Goal: Contribute content: Add original content to the website for others to see

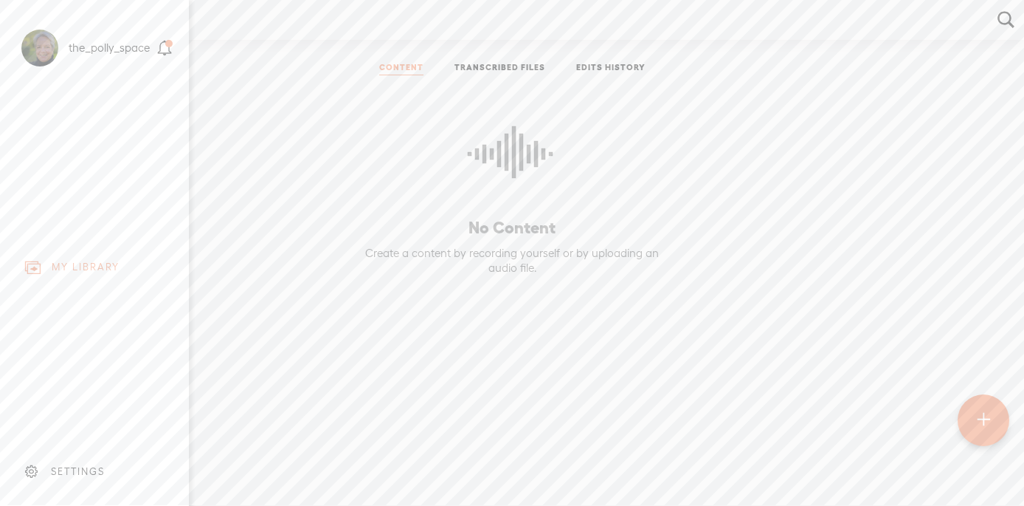
click at [59, 472] on div "SETTINGS" at bounding box center [78, 471] width 54 height 13
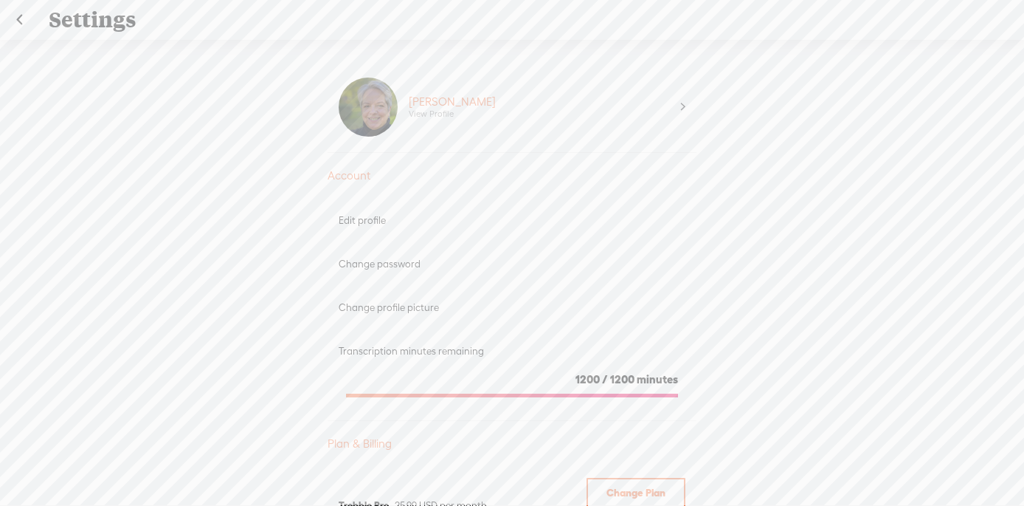
click at [18, 24] on link at bounding box center [19, 20] width 37 height 38
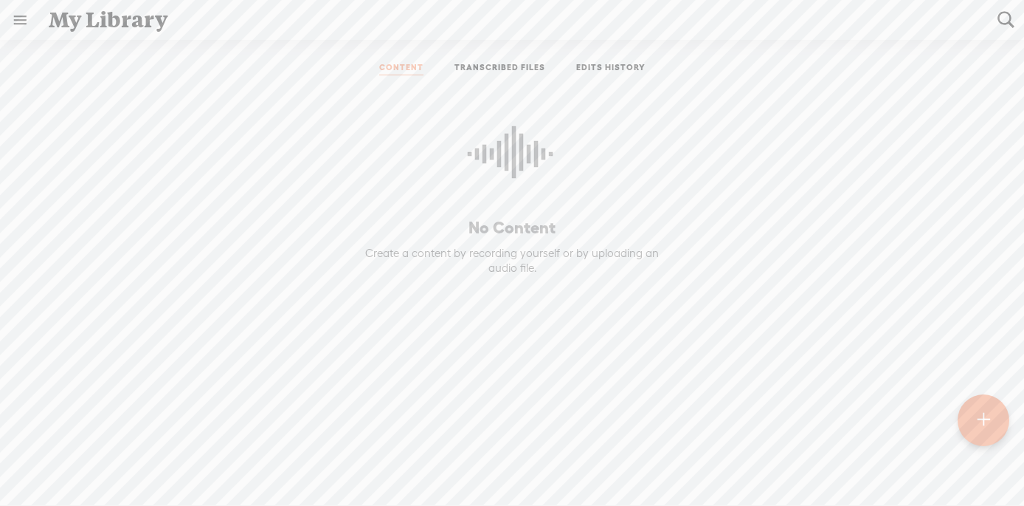
click at [984, 415] on t at bounding box center [983, 420] width 13 height 32
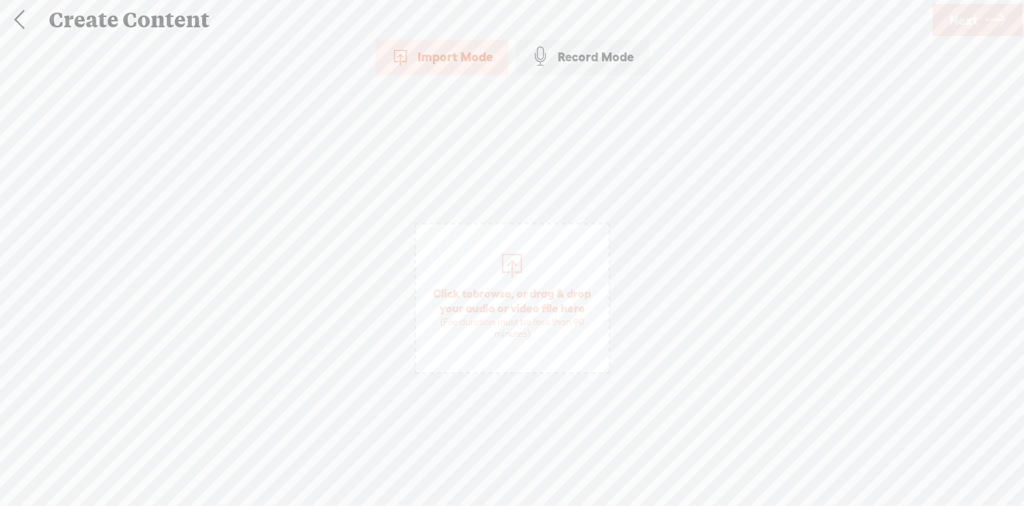
click at [590, 56] on div "Record Mode" at bounding box center [583, 56] width 134 height 37
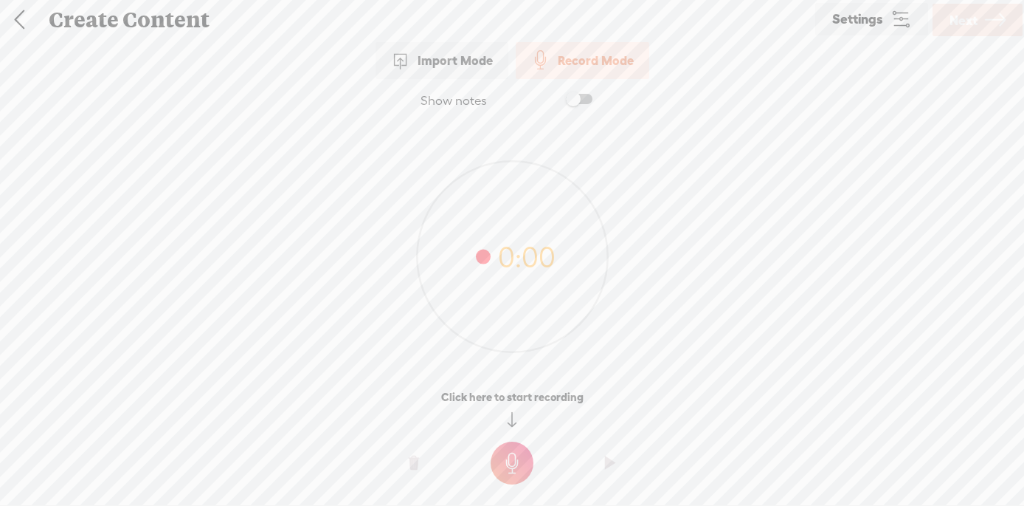
click at [873, 23] on span "Settings" at bounding box center [858, 20] width 51 height 14
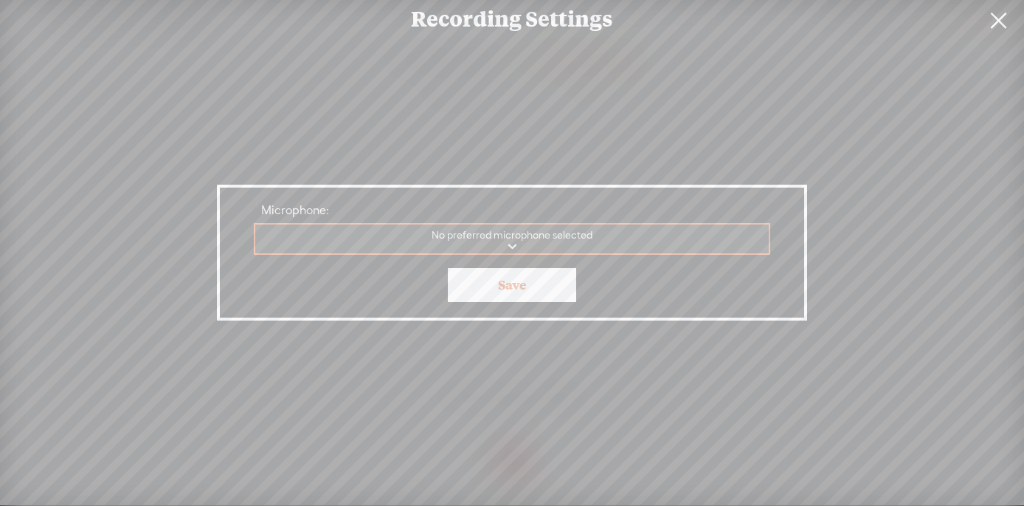
click at [994, 20] on link at bounding box center [998, 20] width 37 height 41
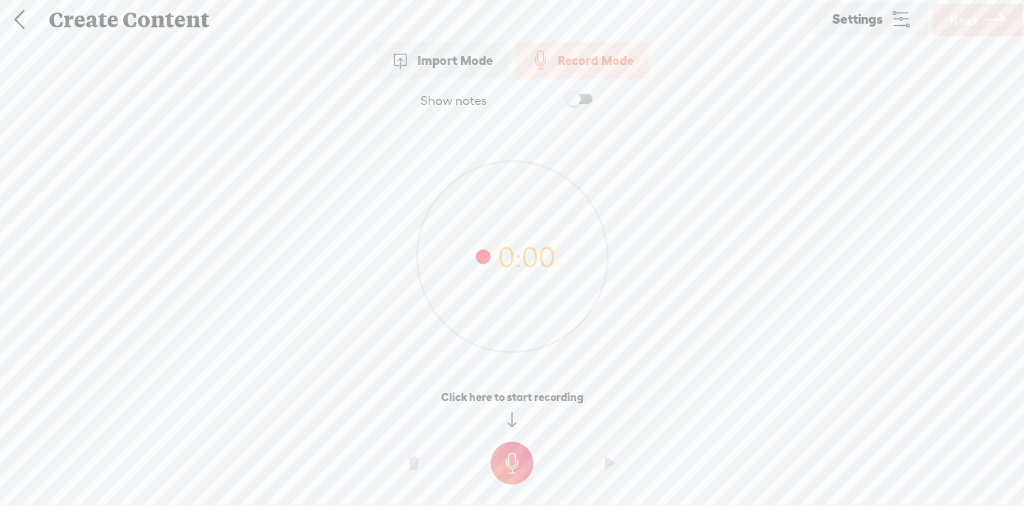
click at [588, 52] on div "Record Mode" at bounding box center [583, 60] width 134 height 37
click at [587, 66] on div "Record Mode" at bounding box center [583, 60] width 134 height 37
click at [874, 14] on span "Settings" at bounding box center [858, 20] width 51 height 14
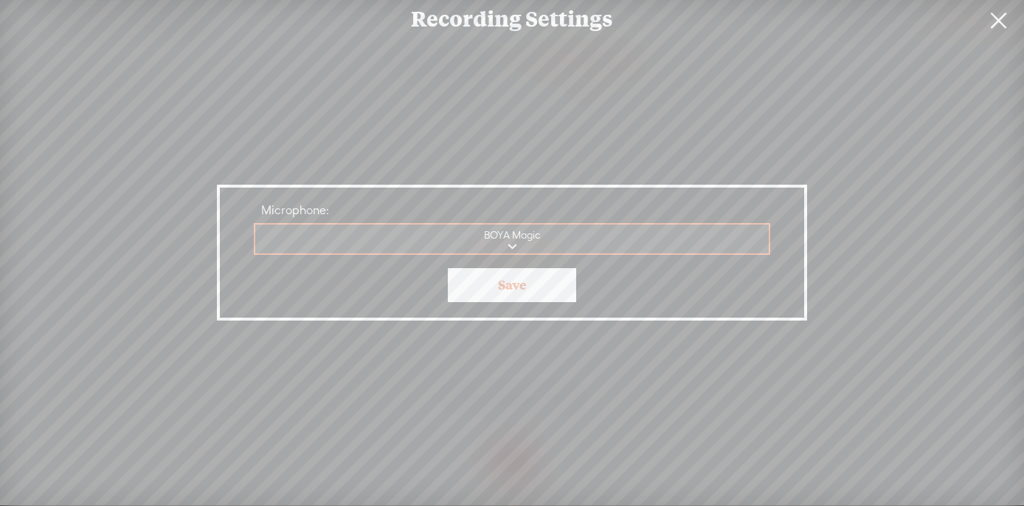
click at [516, 289] on link "Save" at bounding box center [512, 285] width 128 height 34
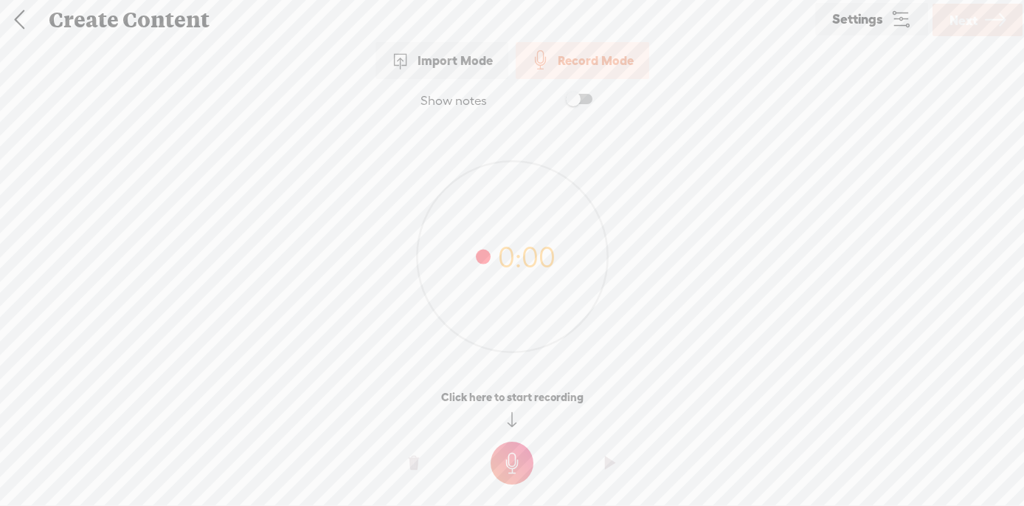
click at [514, 461] on t at bounding box center [512, 462] width 43 height 43
click at [512, 478] on t at bounding box center [512, 473] width 43 height 43
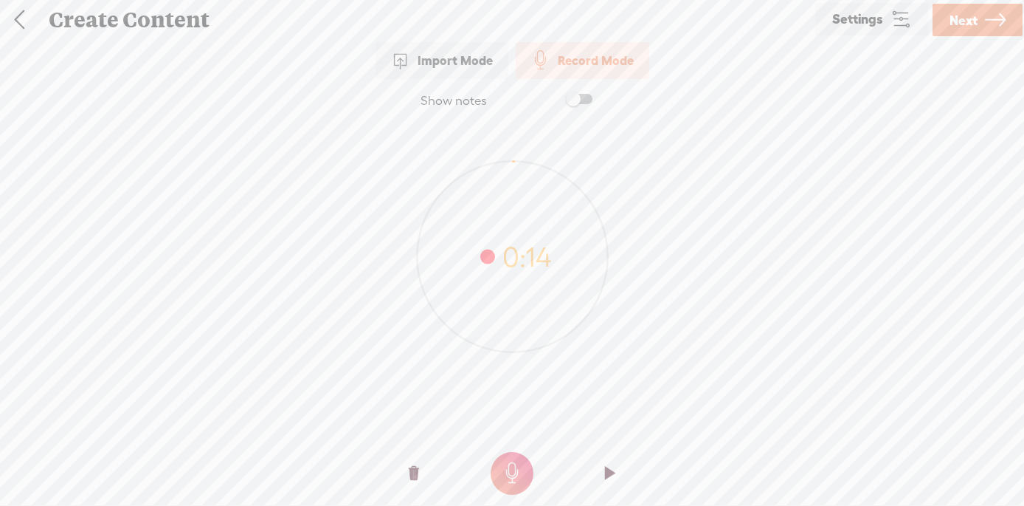
click at [962, 18] on span "Next" at bounding box center [964, 20] width 28 height 38
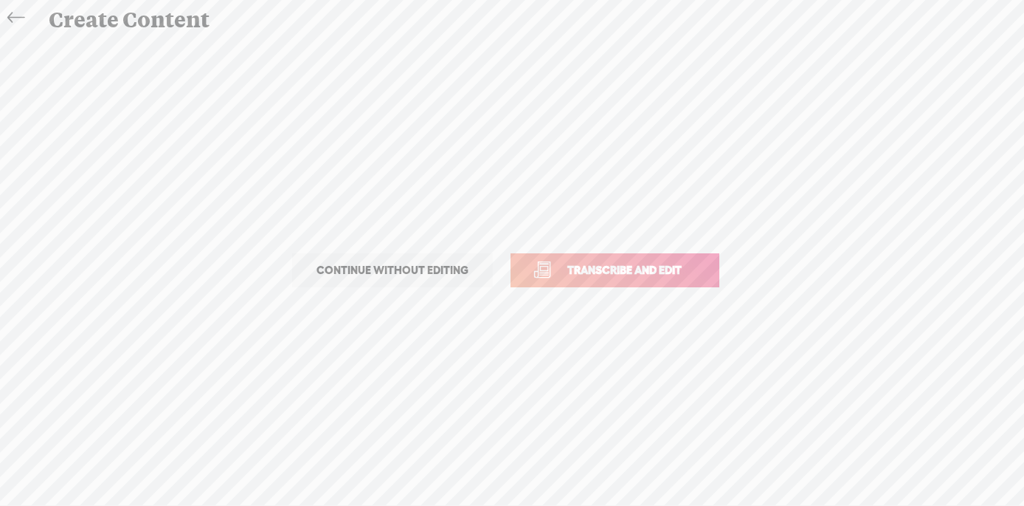
click at [425, 272] on span "Continue without editing" at bounding box center [392, 270] width 183 height 21
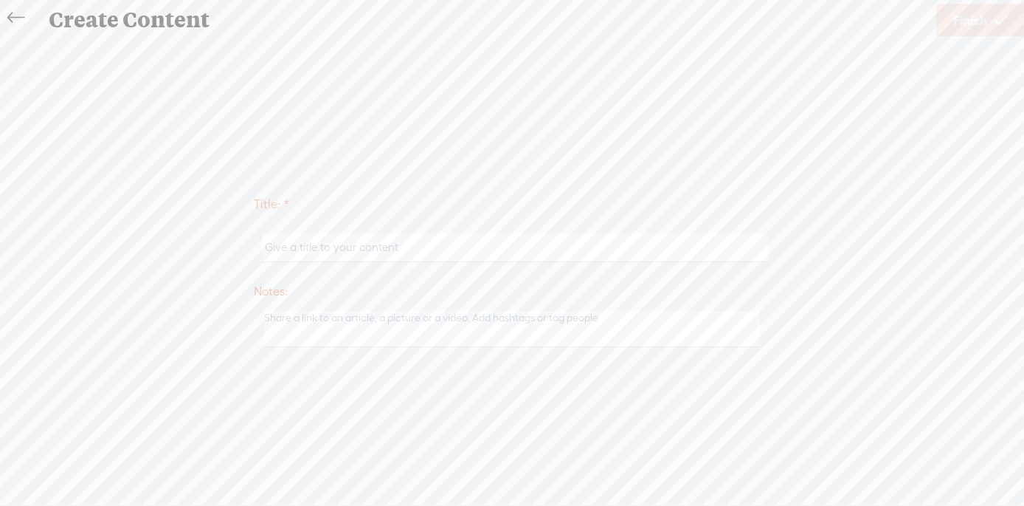
click at [415, 249] on input "text" at bounding box center [515, 247] width 506 height 29
type input "jj"
click at [975, 15] on span "Finish" at bounding box center [971, 20] width 34 height 38
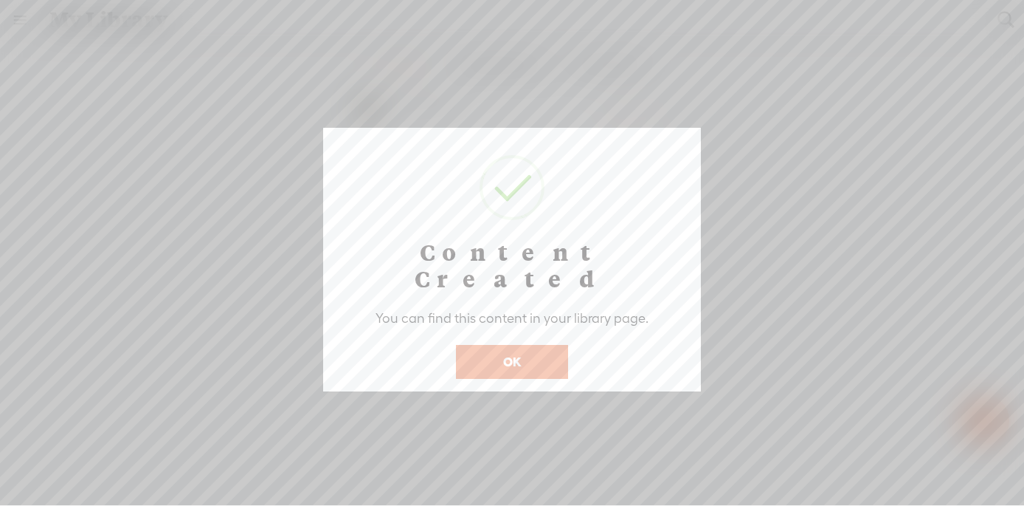
click at [508, 345] on button "OK" at bounding box center [512, 362] width 112 height 34
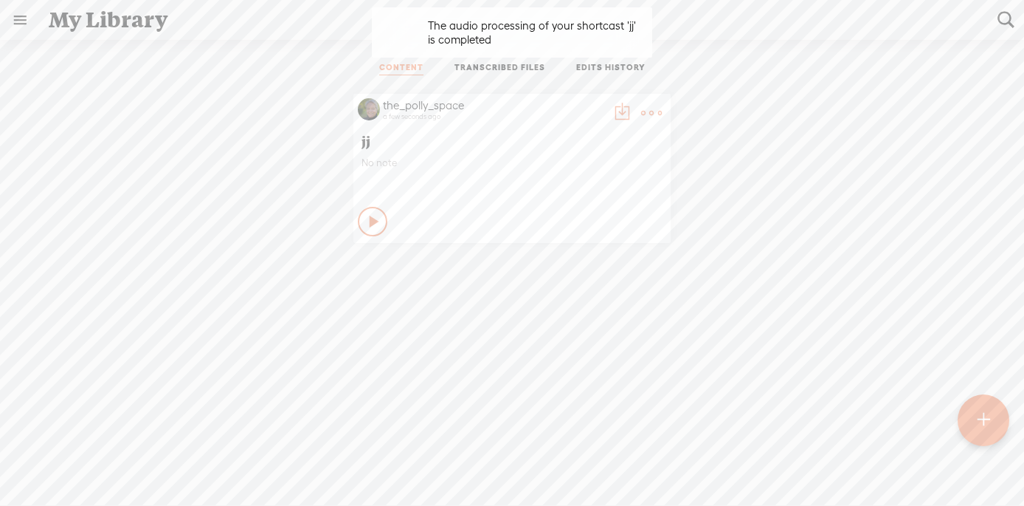
click at [371, 217] on icon at bounding box center [375, 221] width 15 height 15
click at [643, 111] on t at bounding box center [651, 113] width 21 height 21
click at [588, 162] on link "Edit Details" at bounding box center [582, 162] width 148 height 34
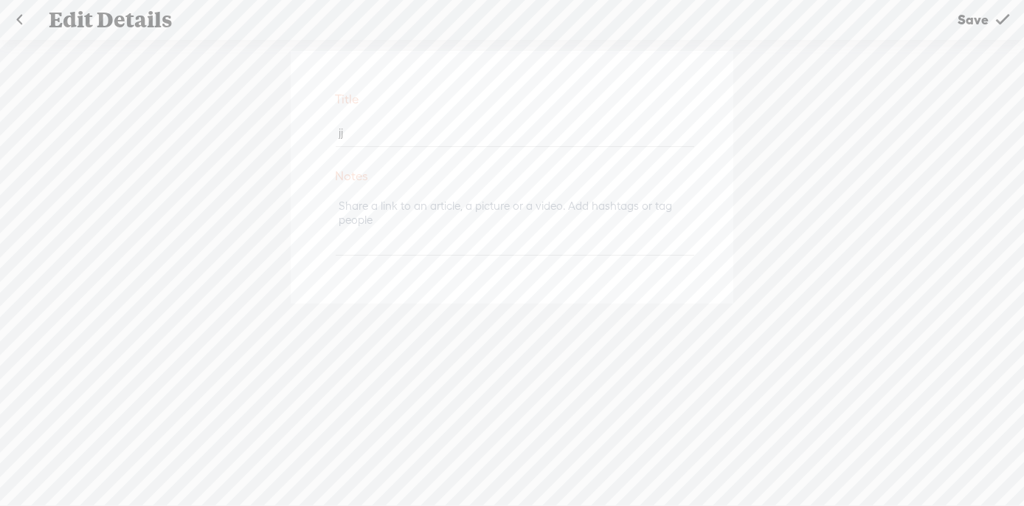
click at [976, 24] on span "Save" at bounding box center [973, 20] width 31 height 38
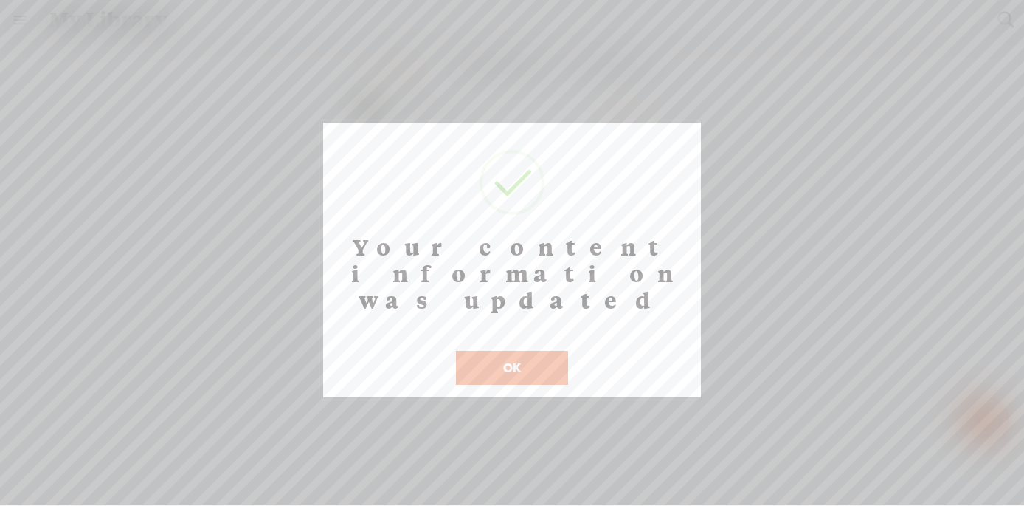
click at [515, 351] on button "OK" at bounding box center [512, 368] width 112 height 34
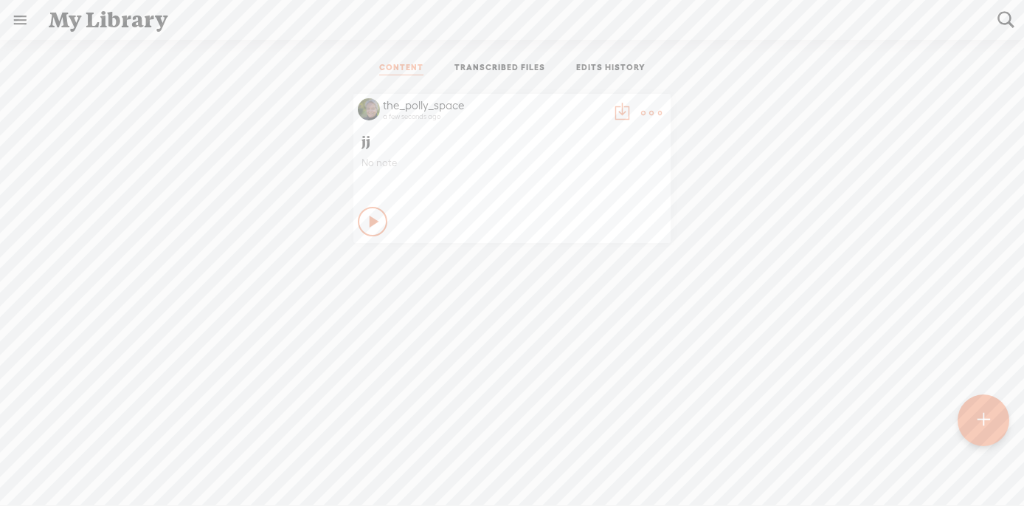
click at [643, 111] on t at bounding box center [651, 113] width 21 height 21
click at [565, 262] on link "Delete" at bounding box center [582, 264] width 148 height 34
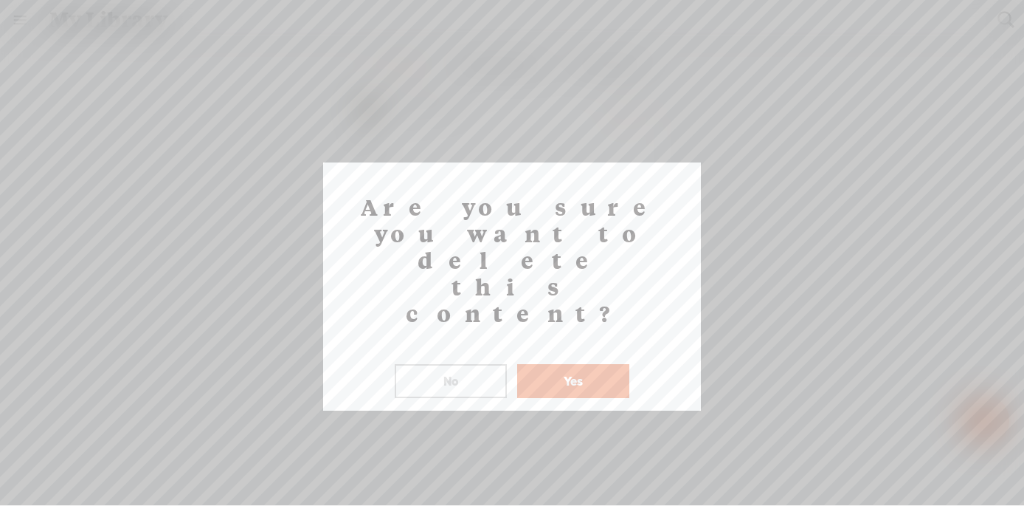
click at [589, 364] on button "Yes" at bounding box center [573, 381] width 112 height 34
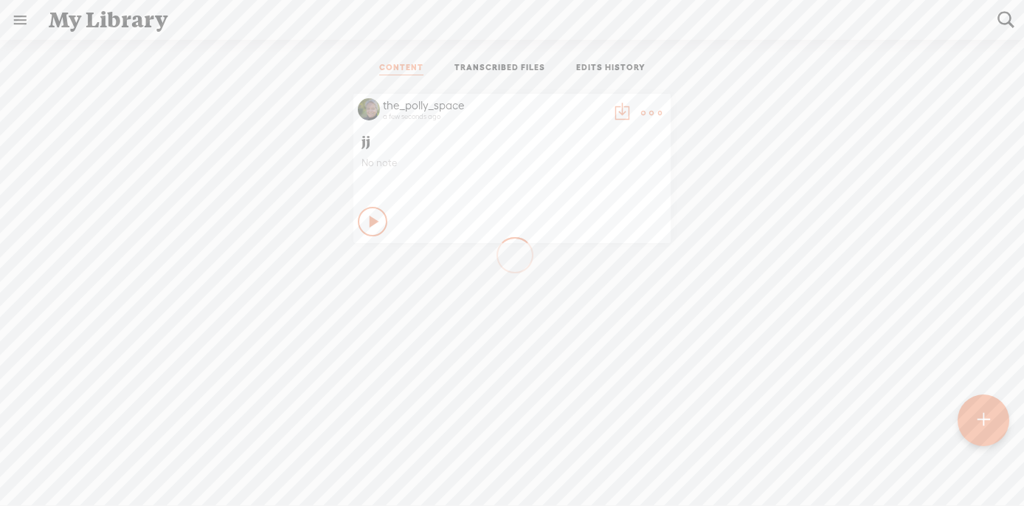
click at [981, 420] on t at bounding box center [983, 420] width 13 height 32
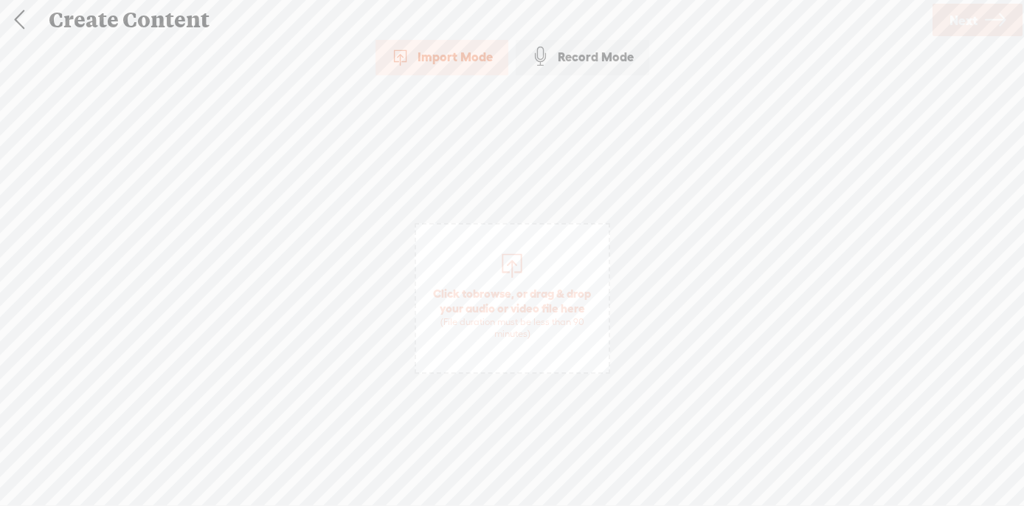
click at [606, 51] on div "Record Mode" at bounding box center [583, 56] width 134 height 37
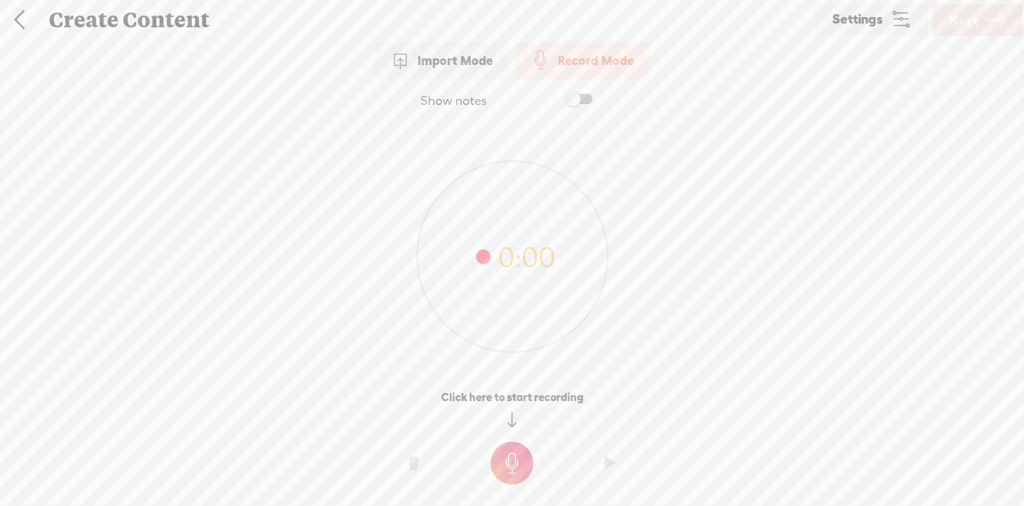
click at [866, 16] on span "Settings" at bounding box center [858, 20] width 51 height 14
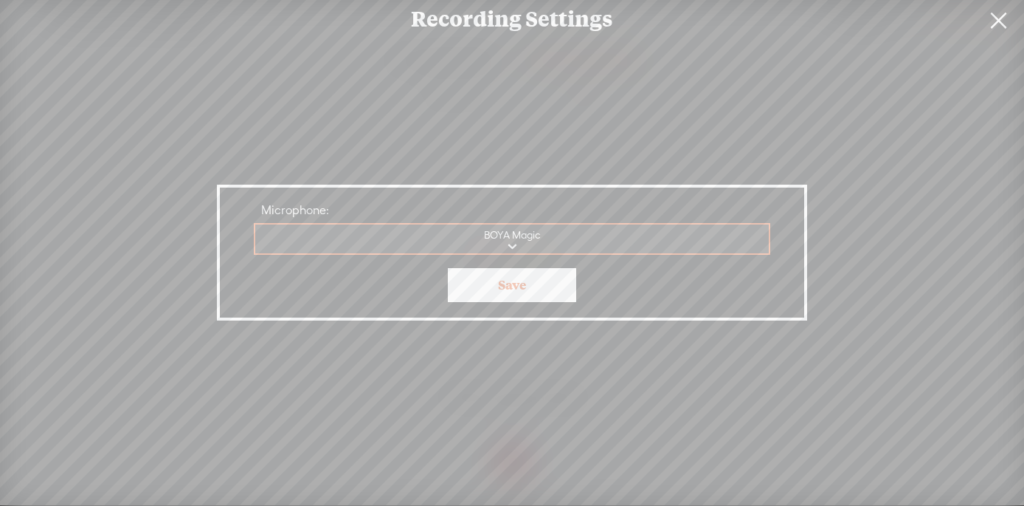
click at [1001, 22] on link at bounding box center [998, 20] width 37 height 41
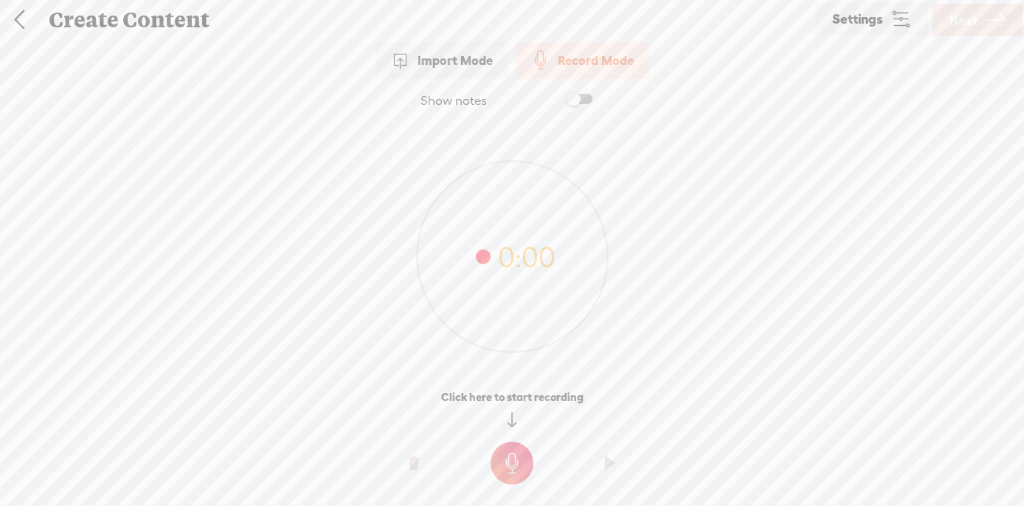
click at [511, 460] on t at bounding box center [512, 462] width 43 height 43
click at [517, 472] on t at bounding box center [512, 473] width 43 height 43
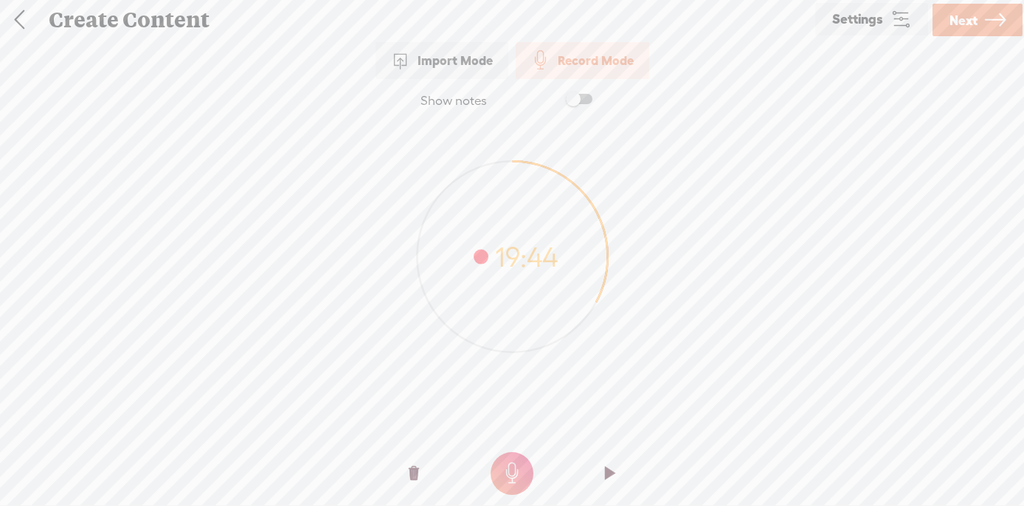
click at [608, 472] on t at bounding box center [610, 473] width 10 height 44
click at [611, 475] on t at bounding box center [610, 473] width 10 height 44
click at [953, 24] on span "Next" at bounding box center [964, 20] width 28 height 38
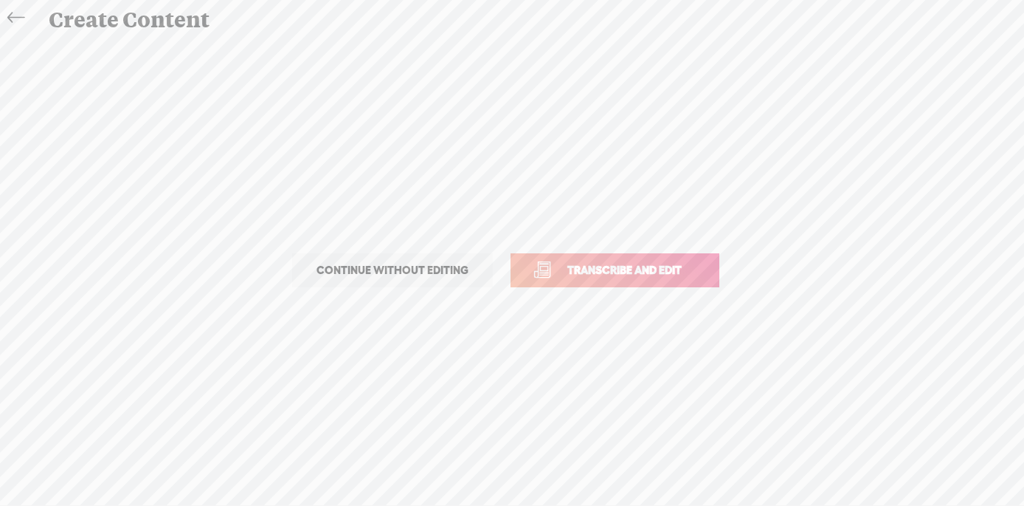
click at [644, 270] on span "Transcribe and edit" at bounding box center [624, 269] width 145 height 17
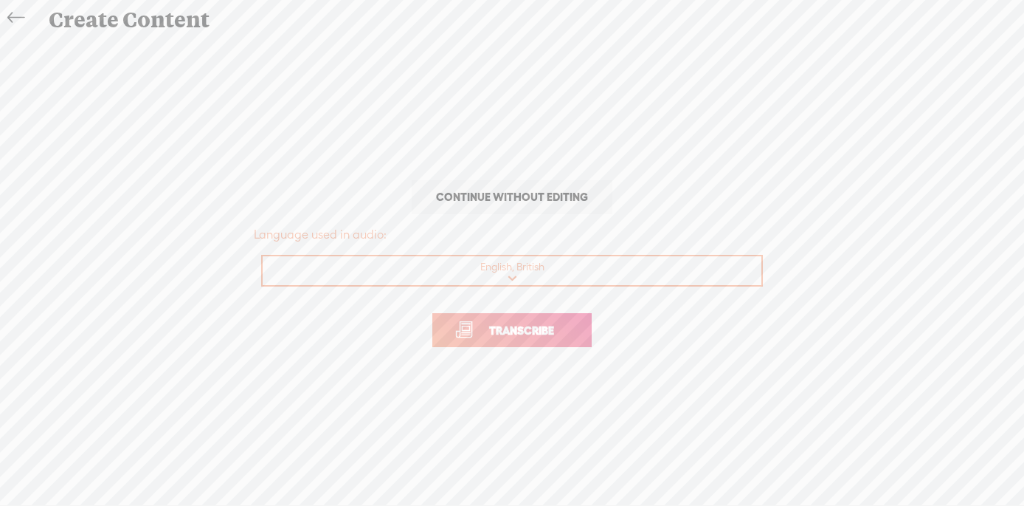
click at [568, 331] on span "Transcribe" at bounding box center [522, 330] width 96 height 17
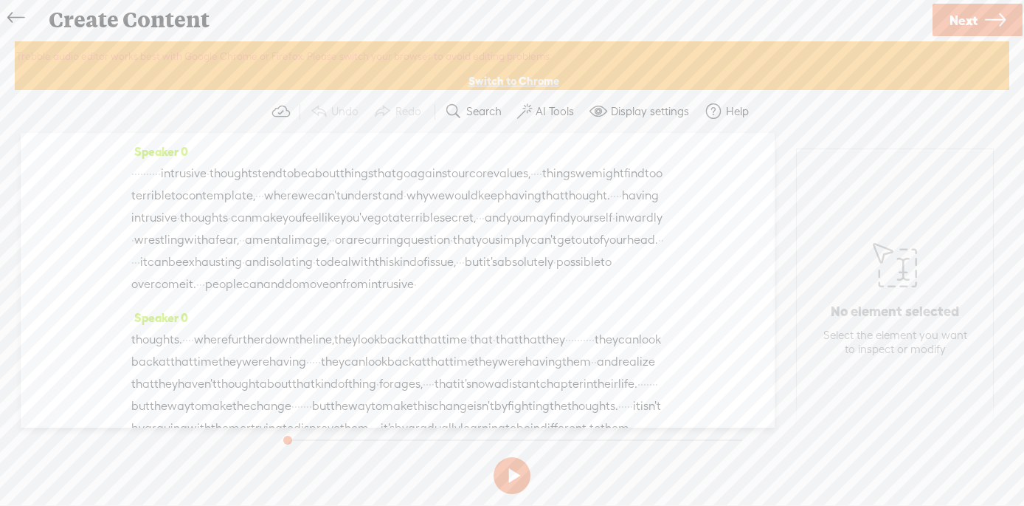
click at [644, 111] on label "Display settings" at bounding box center [650, 111] width 78 height 15
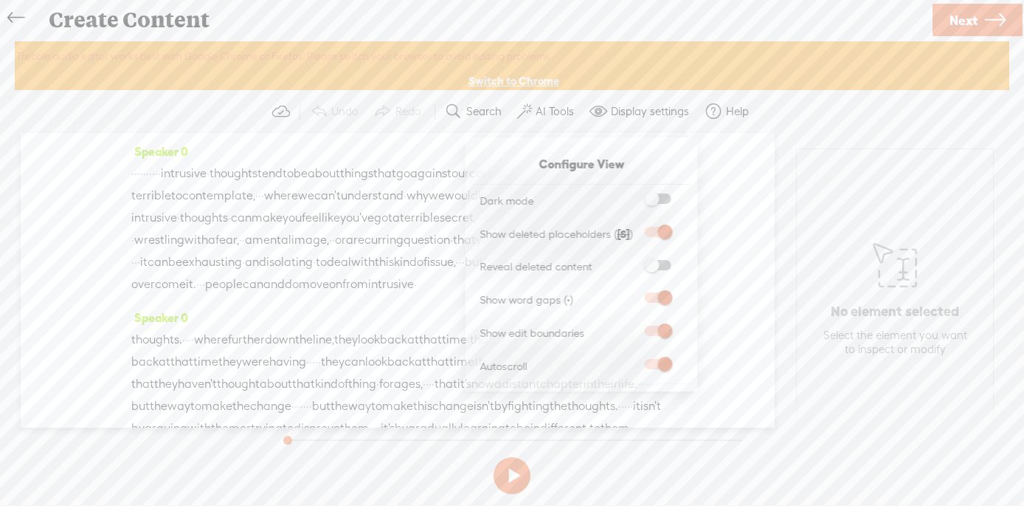
click at [640, 112] on label "Display settings" at bounding box center [650, 111] width 78 height 15
click at [554, 112] on label "AI Tools" at bounding box center [555, 111] width 38 height 15
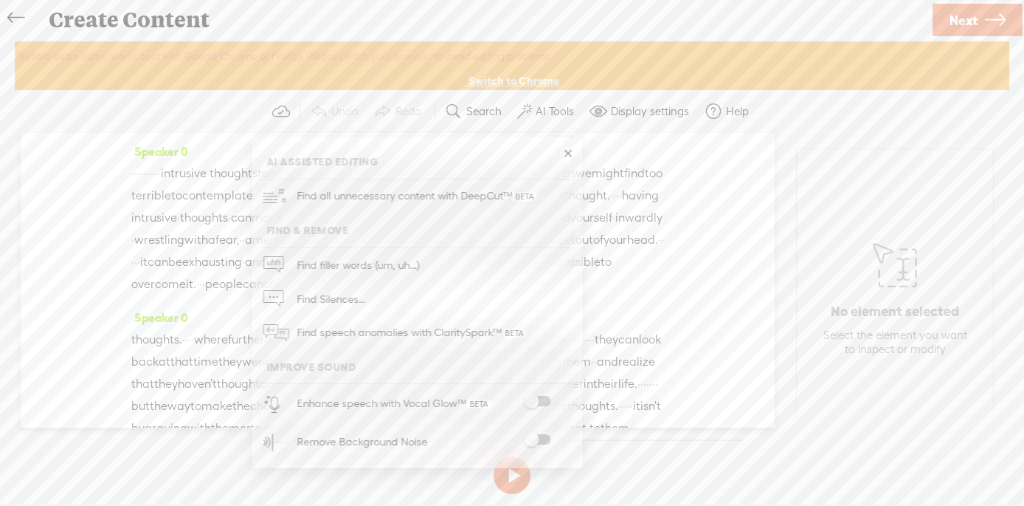
click at [545, 399] on span at bounding box center [537, 401] width 27 height 10
click at [544, 399] on span at bounding box center [537, 401] width 27 height 10
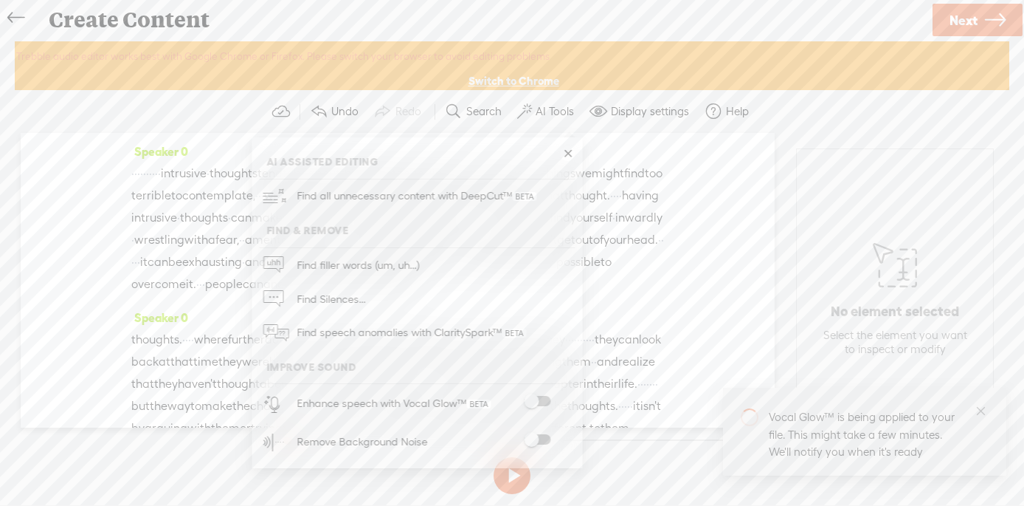
click at [542, 438] on span at bounding box center [537, 439] width 27 height 10
drag, startPoint x: 532, startPoint y: 399, endPoint x: 550, endPoint y: 401, distance: 17.9
click at [550, 401] on span at bounding box center [537, 401] width 27 height 10
click at [610, 447] on section at bounding box center [515, 439] width 477 height 24
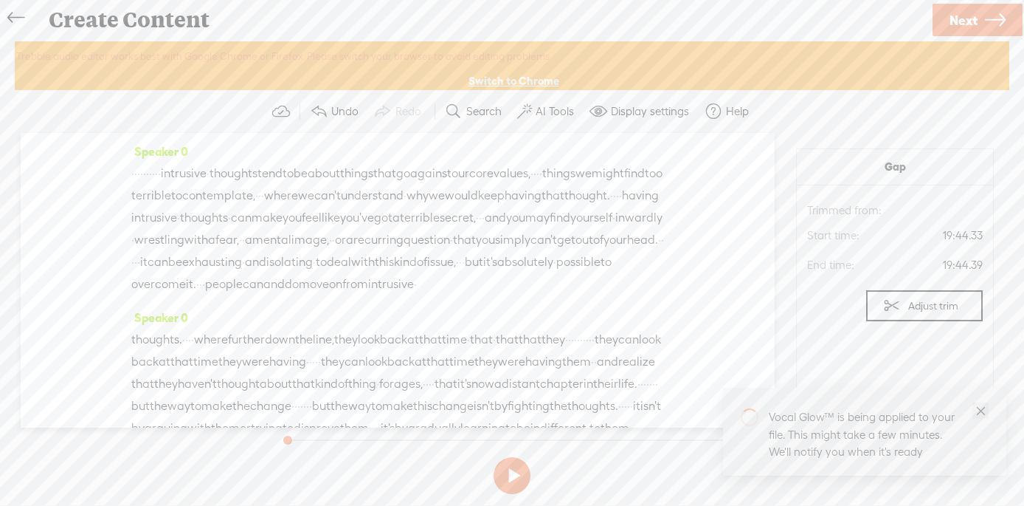
click at [982, 410] on icon "close" at bounding box center [980, 410] width 9 height 9
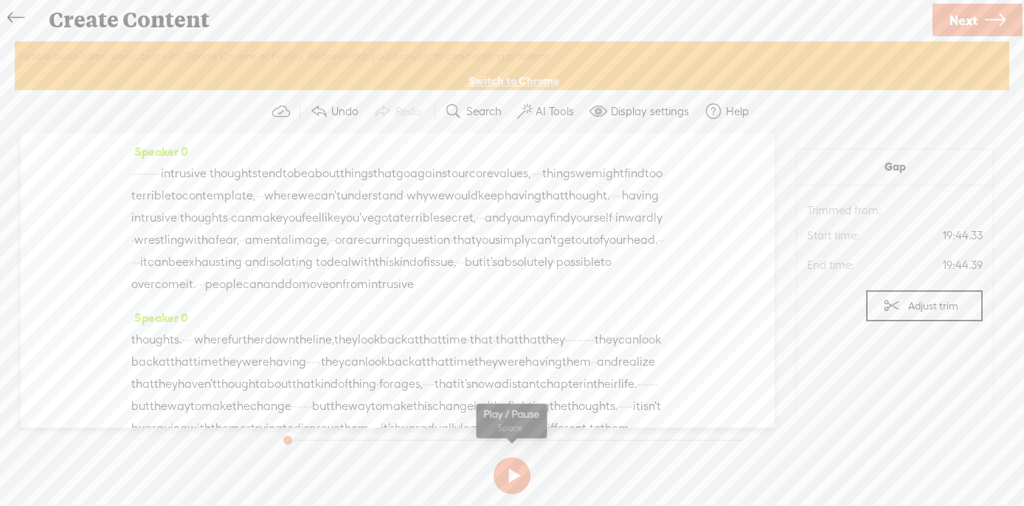
click at [510, 477] on button at bounding box center [512, 475] width 37 height 37
click at [512, 476] on button at bounding box center [512, 475] width 37 height 37
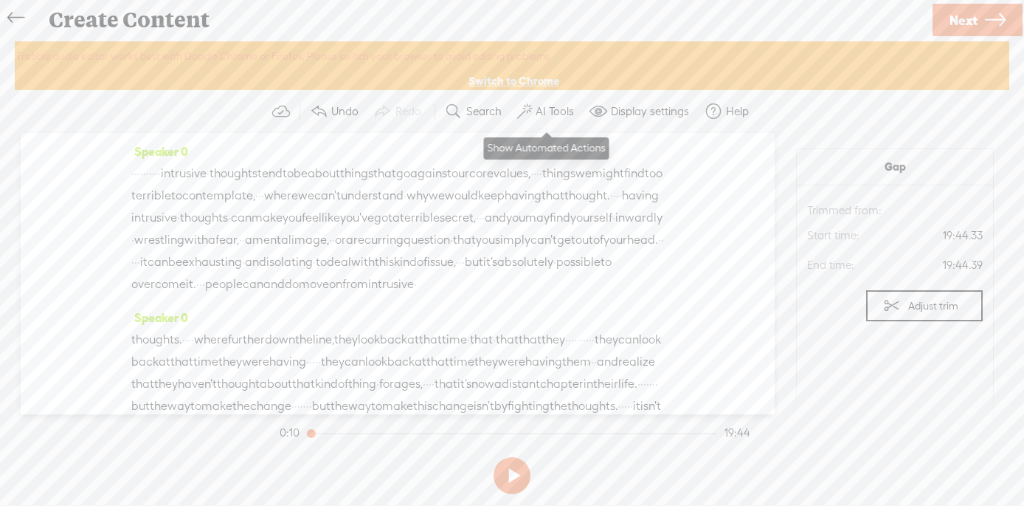
click at [550, 115] on label "AI Tools" at bounding box center [555, 111] width 38 height 15
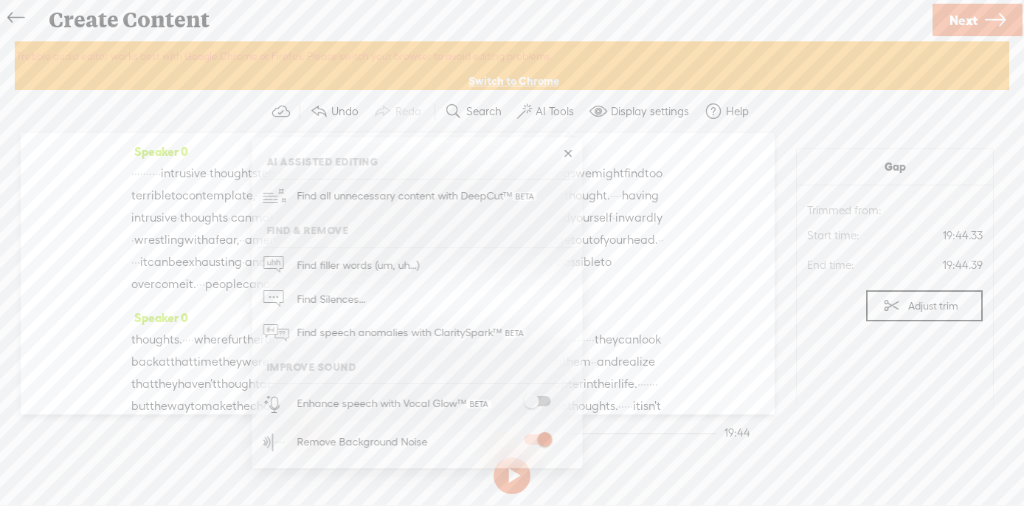
click at [545, 393] on div "Enhance speech with Vocal Glow™" at bounding box center [433, 403] width 283 height 38
click at [545, 400] on span at bounding box center [537, 401] width 27 height 10
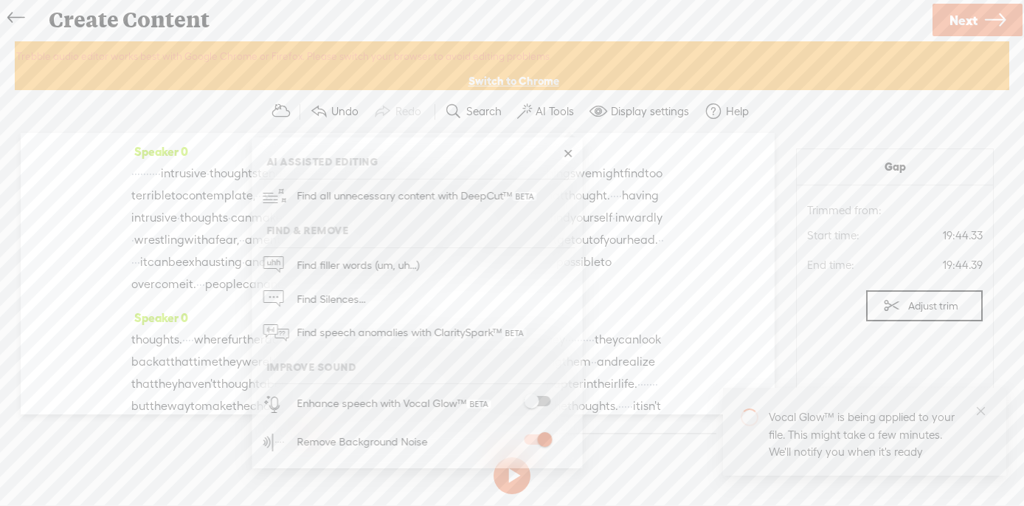
drag, startPoint x: 536, startPoint y: 398, endPoint x: 557, endPoint y: 399, distance: 20.7
click at [557, 399] on label at bounding box center [537, 401] width 65 height 10
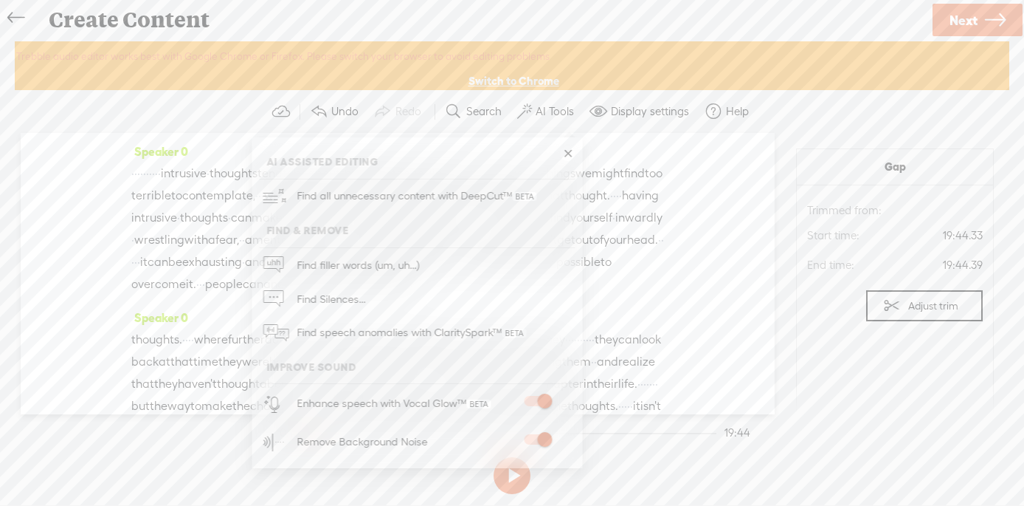
click at [817, 423] on div "Trebble audio editor works best with Google Chrome or Firefox. Please switch yo…" at bounding box center [512, 270] width 995 height 458
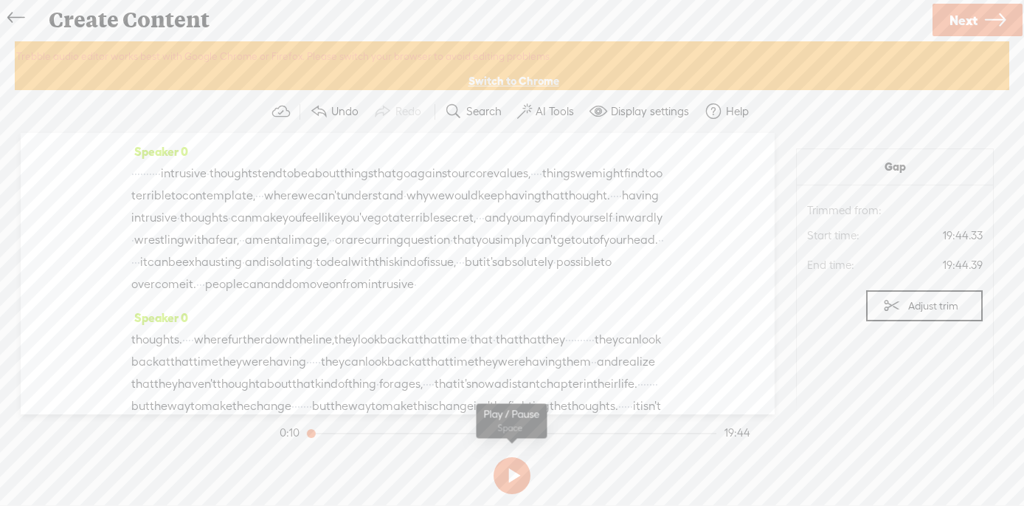
click at [512, 472] on button at bounding box center [512, 475] width 37 height 37
click at [514, 475] on button at bounding box center [512, 475] width 37 height 37
click at [974, 15] on span "Next" at bounding box center [964, 20] width 28 height 38
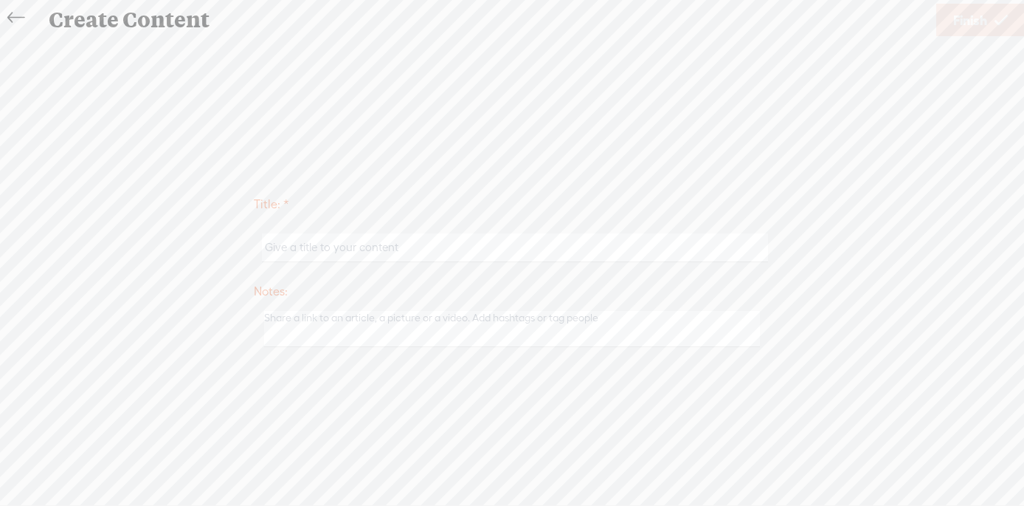
click at [409, 252] on input "text" at bounding box center [515, 247] width 506 height 29
type input "Intrusive Thoughts"
click at [964, 26] on span "Finish" at bounding box center [971, 20] width 34 height 38
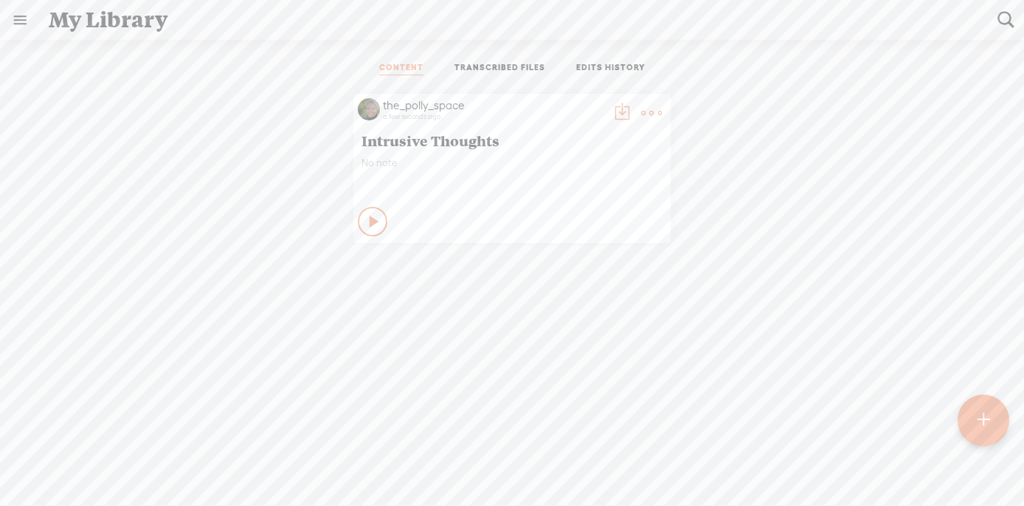
click at [645, 108] on t at bounding box center [651, 113] width 21 height 21
click at [373, 216] on icon at bounding box center [375, 221] width 15 height 15
click at [370, 220] on icon at bounding box center [373, 221] width 15 height 15
click at [979, 420] on t at bounding box center [983, 420] width 13 height 32
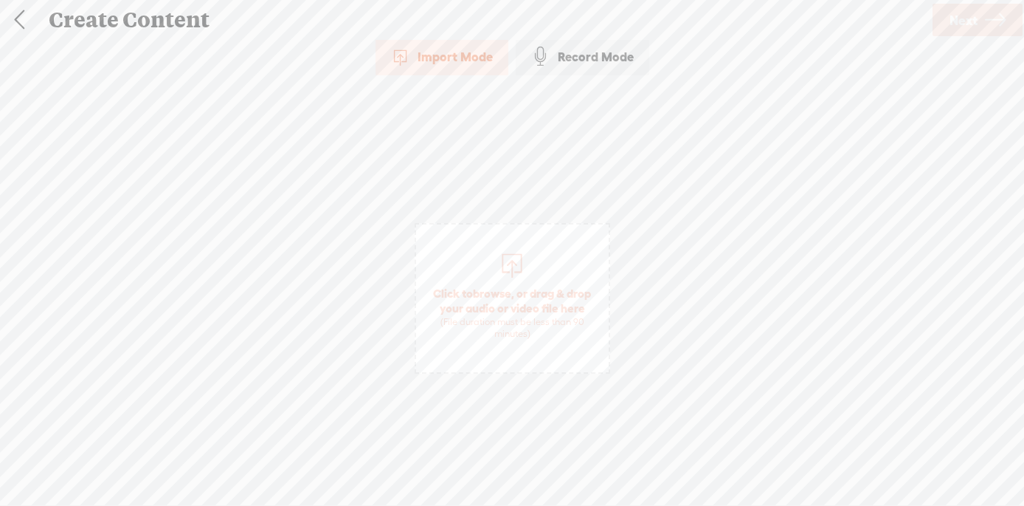
click at [588, 58] on div "Record Mode" at bounding box center [583, 56] width 134 height 37
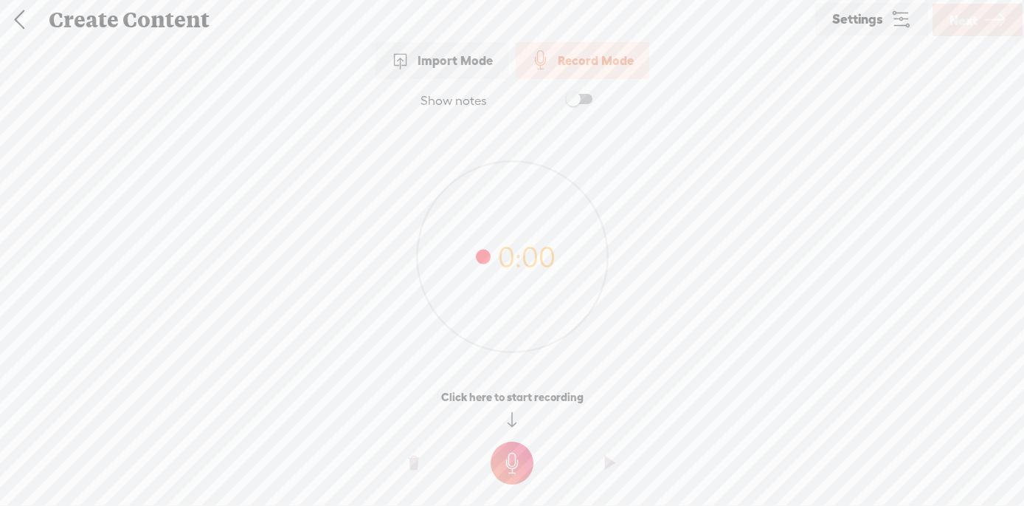
click at [838, 18] on span "Settings" at bounding box center [858, 20] width 51 height 14
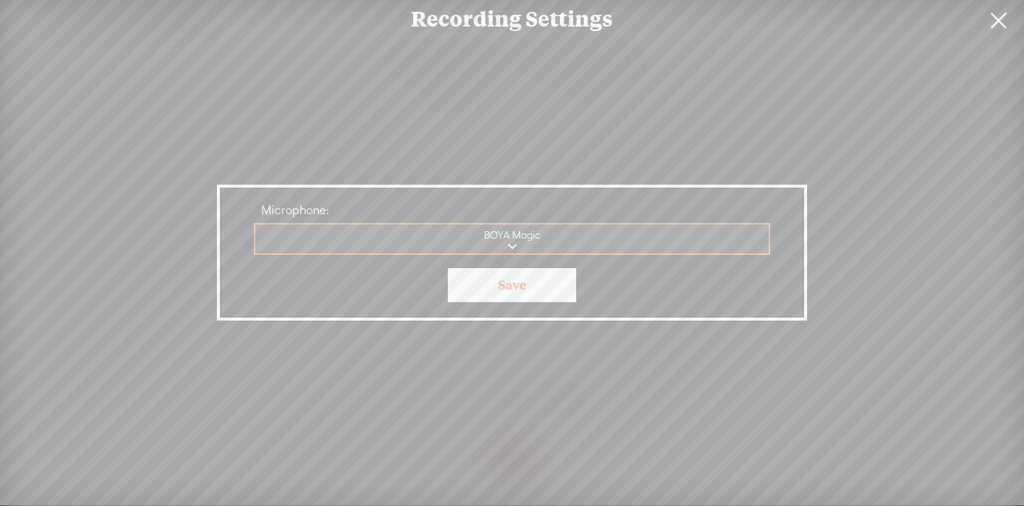
click at [997, 22] on link at bounding box center [998, 20] width 37 height 41
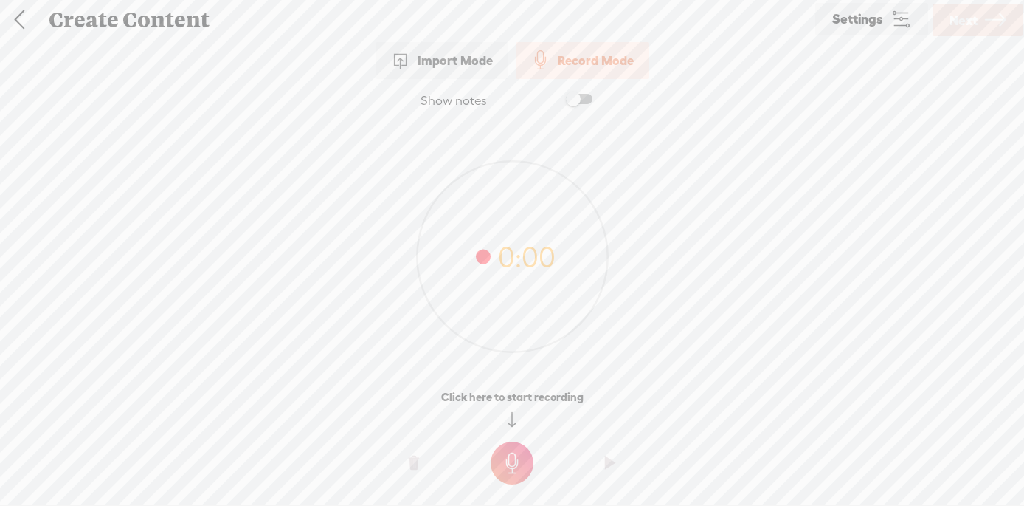
click at [511, 461] on t at bounding box center [512, 462] width 43 height 43
click at [510, 478] on t at bounding box center [512, 473] width 43 height 43
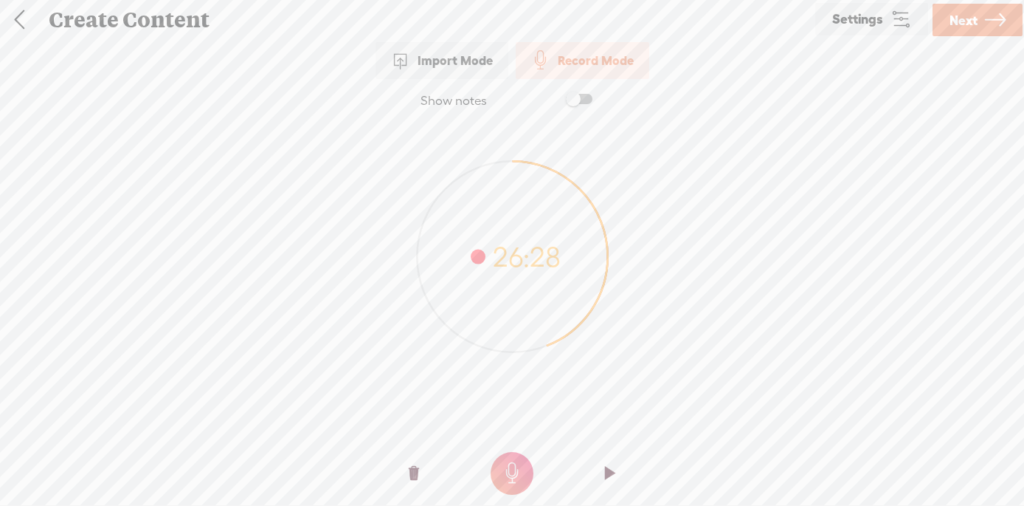
click at [970, 21] on span "Next" at bounding box center [964, 20] width 28 height 38
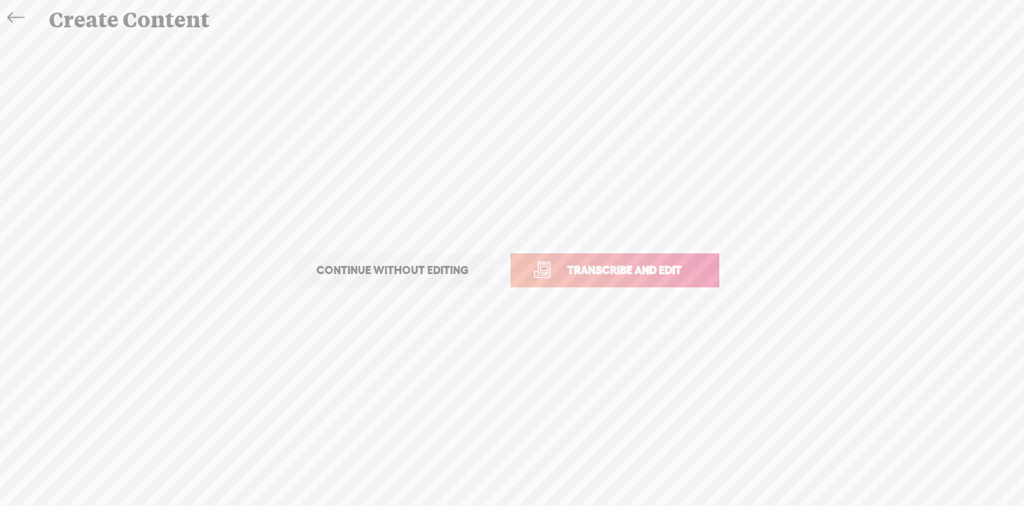
click at [636, 272] on span "Transcribe and edit" at bounding box center [624, 269] width 145 height 17
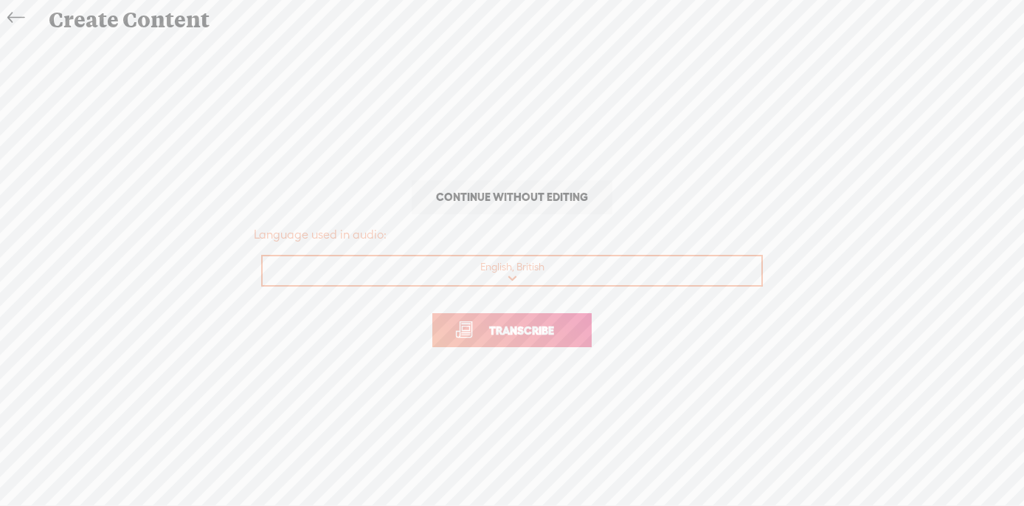
click at [545, 336] on span "Transcribe" at bounding box center [522, 330] width 96 height 17
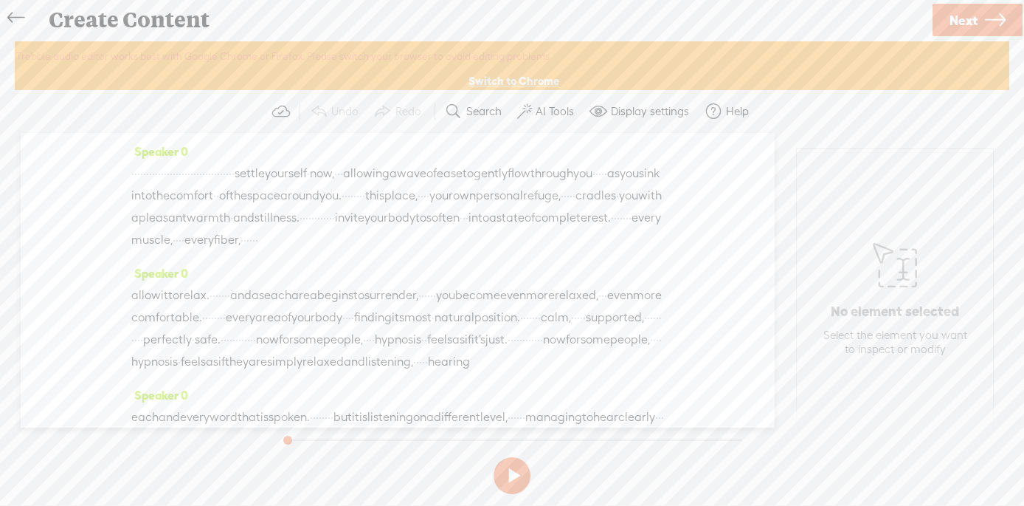
click at [515, 472] on button at bounding box center [512, 475] width 37 height 37
click at [551, 114] on label "AI Tools" at bounding box center [555, 111] width 38 height 15
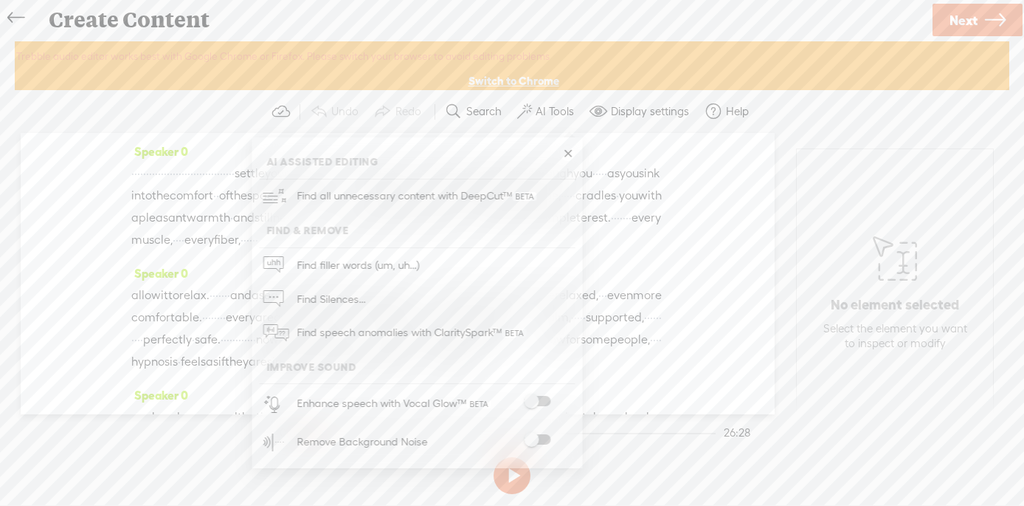
click at [394, 439] on div "Remove Background Noise" at bounding box center [362, 442] width 131 height 18
click at [548, 439] on span at bounding box center [537, 439] width 27 height 10
click at [619, 463] on section at bounding box center [512, 475] width 471 height 49
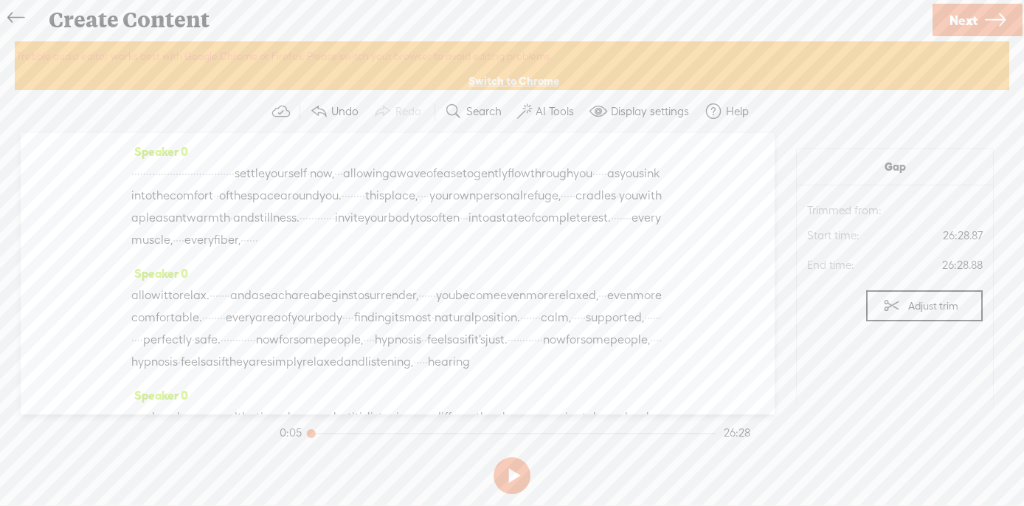
click at [514, 472] on button at bounding box center [512, 475] width 37 height 37
click at [134, 178] on span "·" at bounding box center [132, 173] width 3 height 22
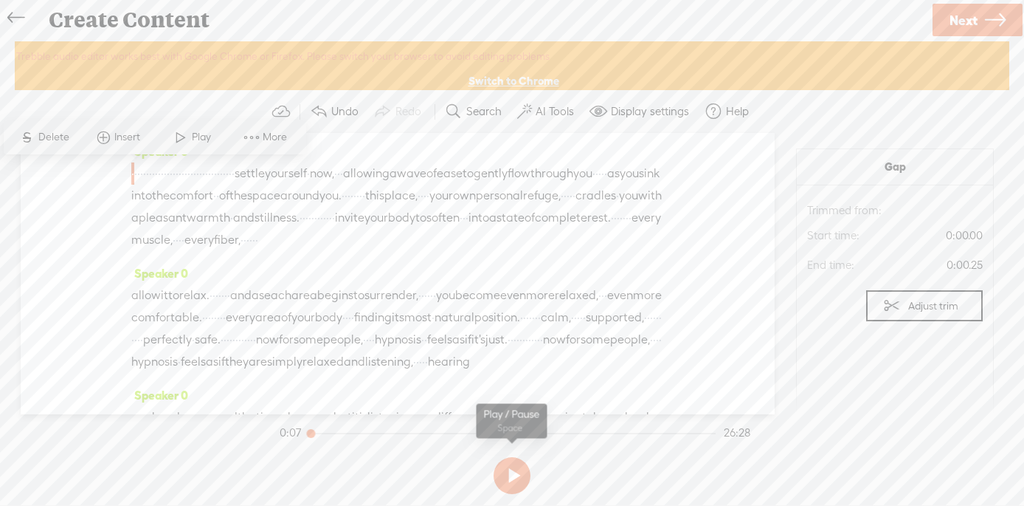
click at [512, 478] on button at bounding box center [512, 475] width 37 height 37
click at [179, 142] on span at bounding box center [181, 137] width 22 height 27
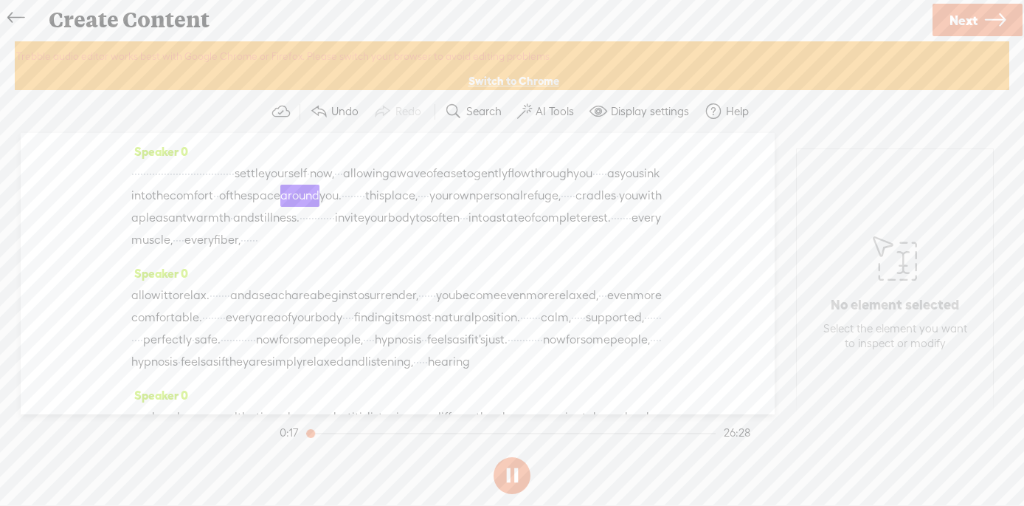
click at [531, 185] on span "through" at bounding box center [552, 173] width 43 height 22
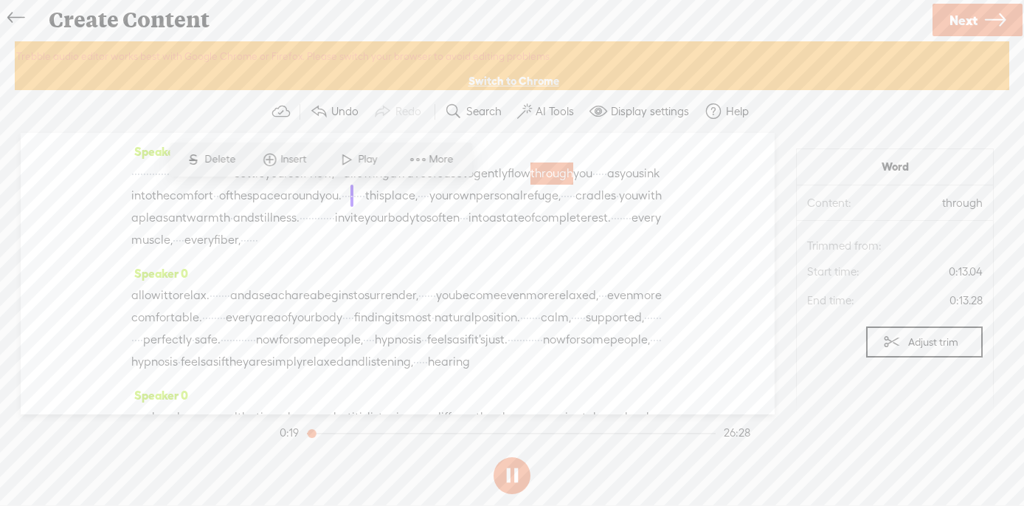
click at [360, 159] on span "Play" at bounding box center [369, 159] width 23 height 15
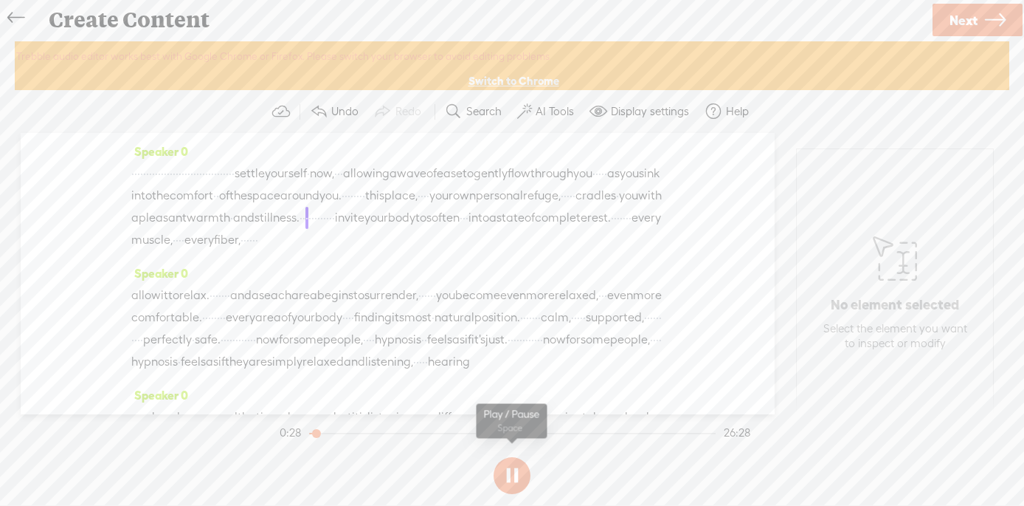
click at [519, 472] on button at bounding box center [512, 475] width 37 height 37
click at [134, 175] on span "·" at bounding box center [132, 173] width 3 height 22
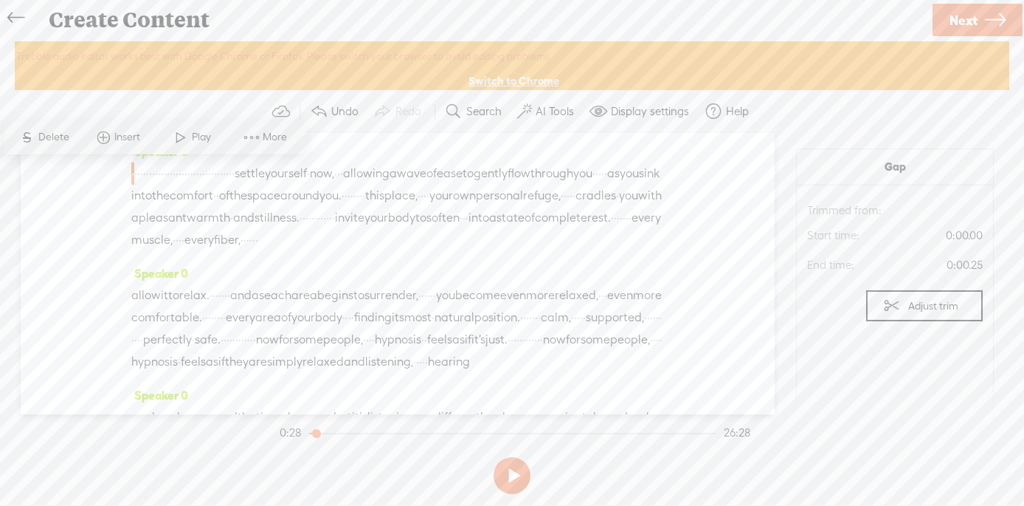
click at [552, 109] on label "AI Tools" at bounding box center [555, 111] width 38 height 15
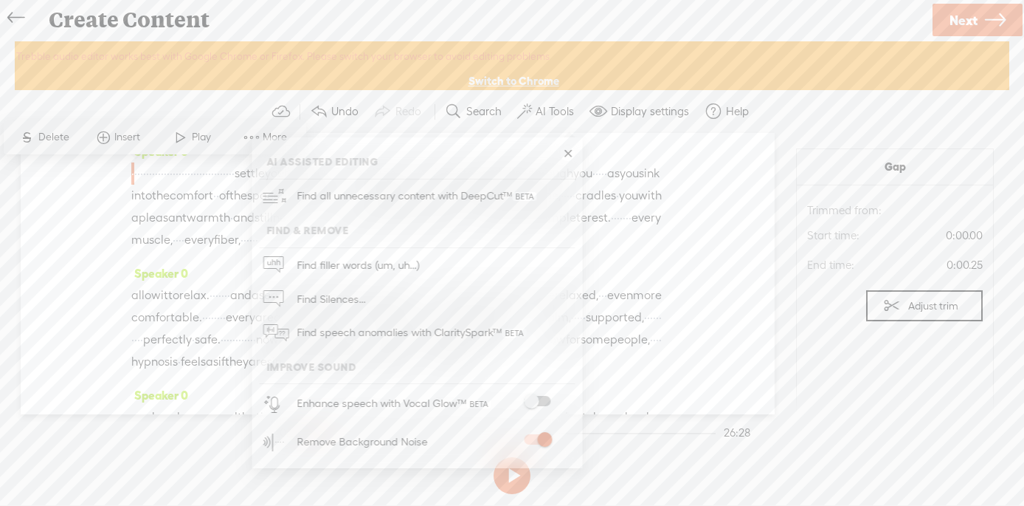
click at [545, 400] on span at bounding box center [537, 401] width 27 height 10
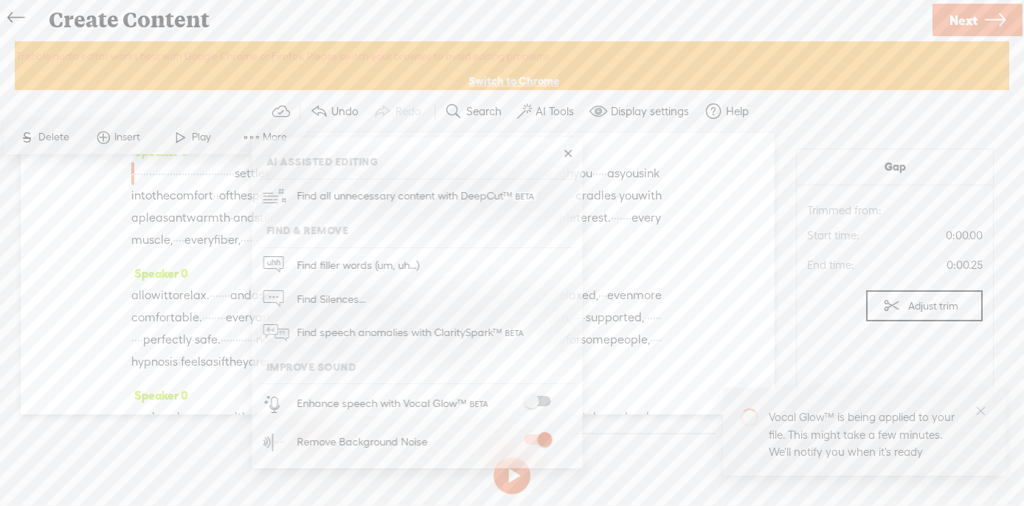
click at [569, 152] on link at bounding box center [568, 153] width 15 height 15
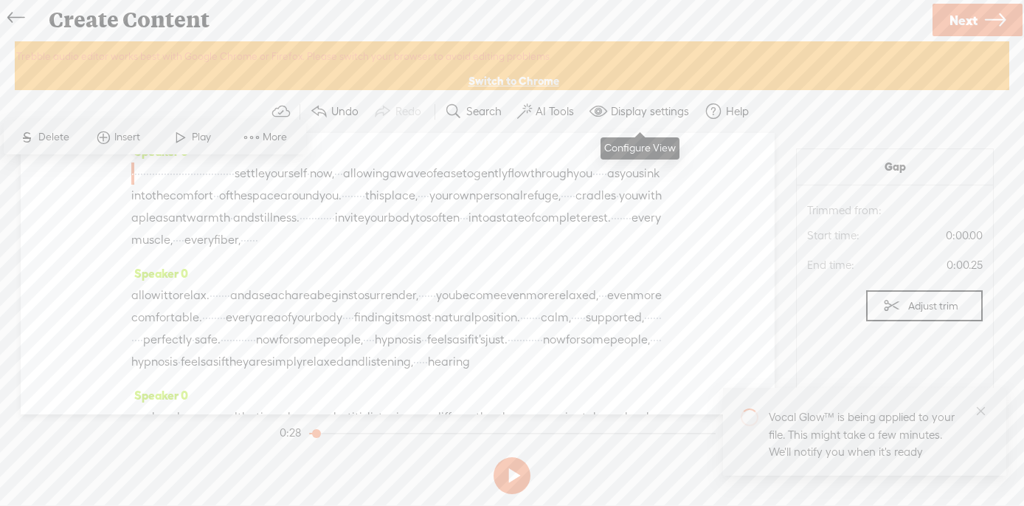
click at [642, 114] on label "Display settings" at bounding box center [650, 111] width 78 height 15
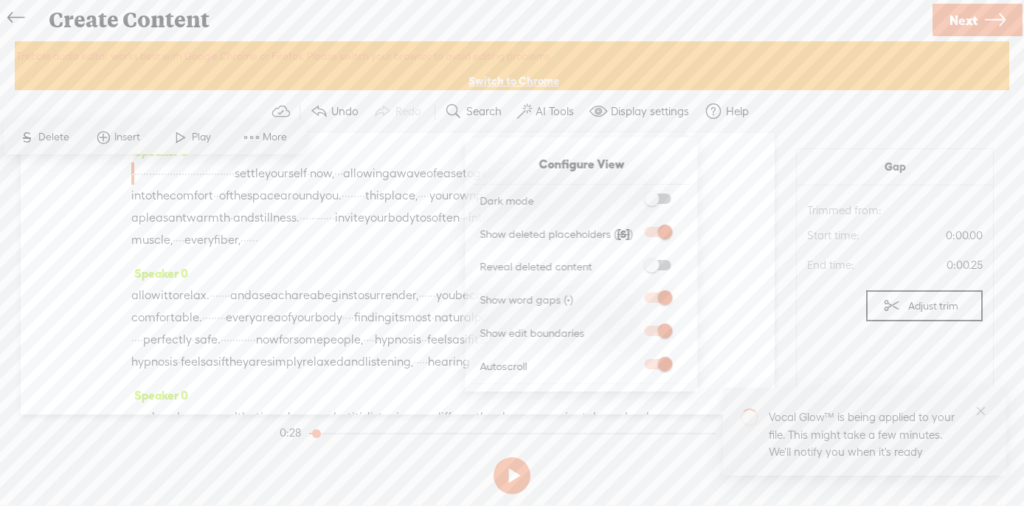
click at [802, 116] on section "Undo Redo Search Remove Background Noise AI Tools Configure Magic Sound Enhance…" at bounding box center [512, 111] width 995 height 43
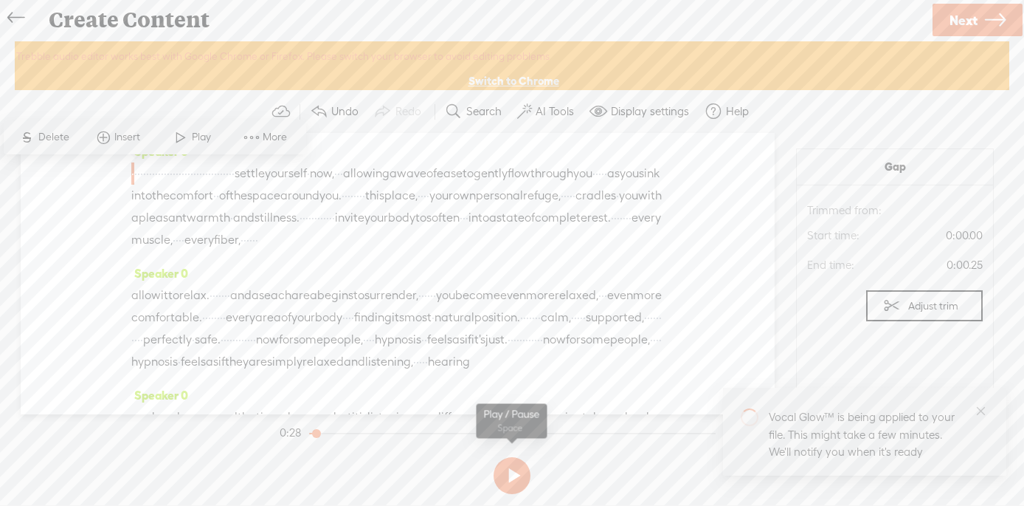
click at [514, 474] on button at bounding box center [512, 475] width 37 height 37
click at [359, 140] on div "Speaker 0 · · · · · · · · · · · · · · · · · · · · · · · · · · · · · · · · · · ·…" at bounding box center [397, 201] width 533 height 122
click at [965, 17] on span "Next" at bounding box center [964, 20] width 28 height 38
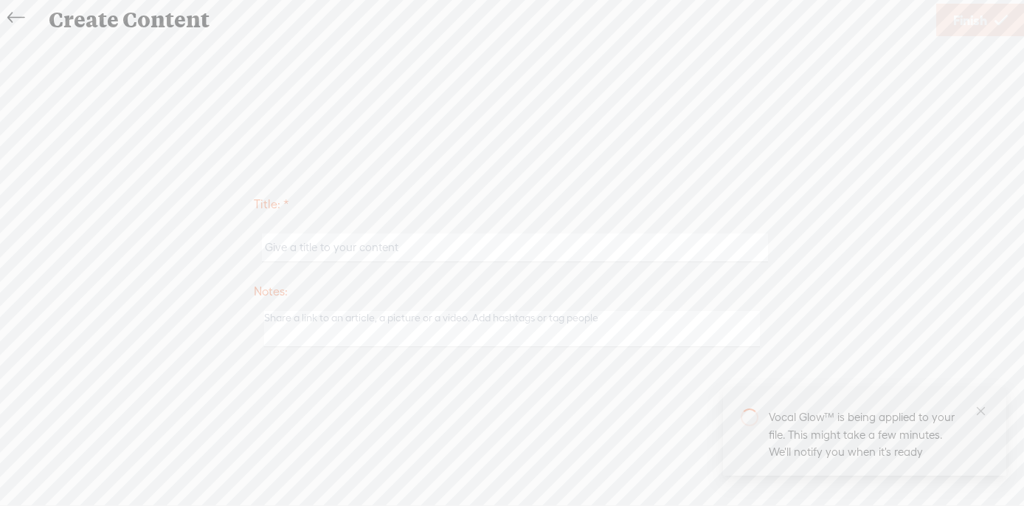
click at [390, 252] on input "text" at bounding box center [515, 247] width 506 height 29
type input "Health Anxiety"
click at [974, 19] on span "Finish" at bounding box center [971, 20] width 34 height 38
